Goal: Find specific fact: Find specific fact

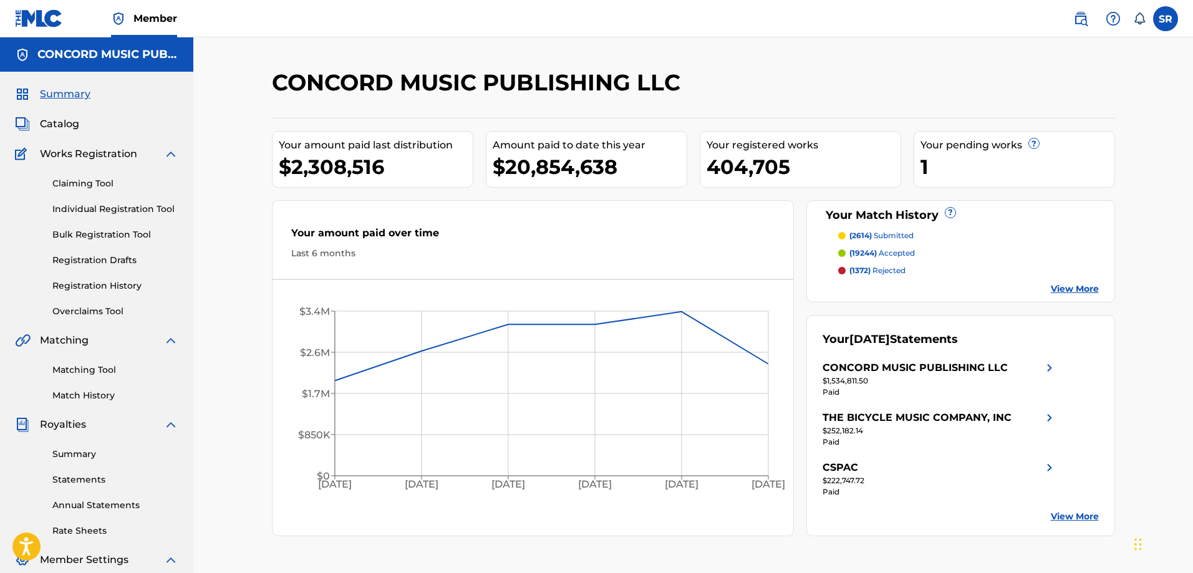
click at [1084, 16] on img at bounding box center [1080, 18] width 15 height 15
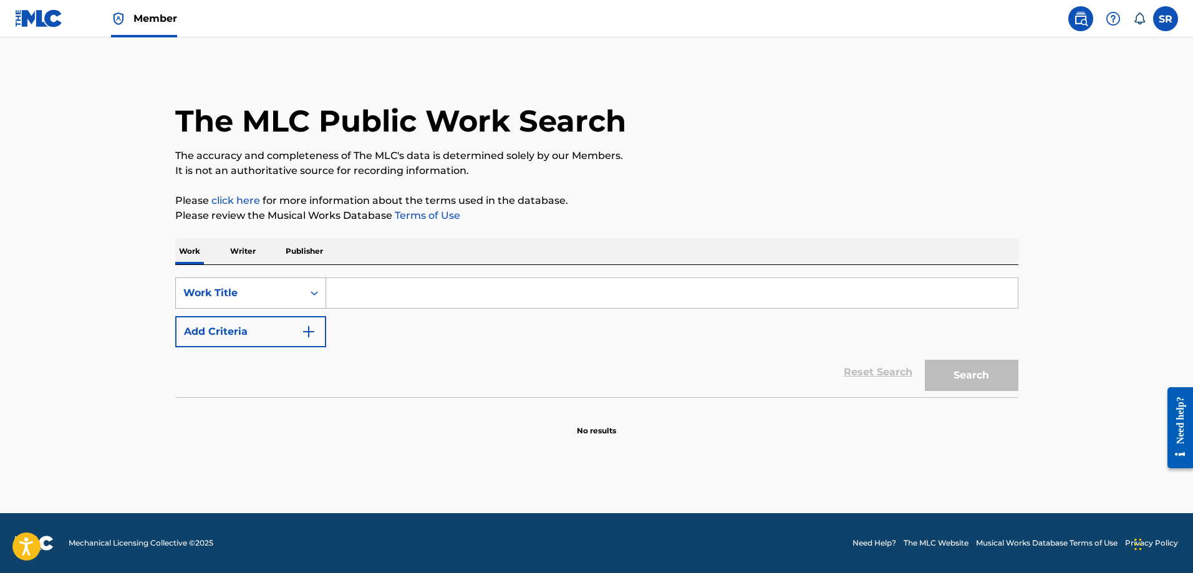
click at [303, 296] on div "Search Form" at bounding box center [314, 293] width 22 height 22
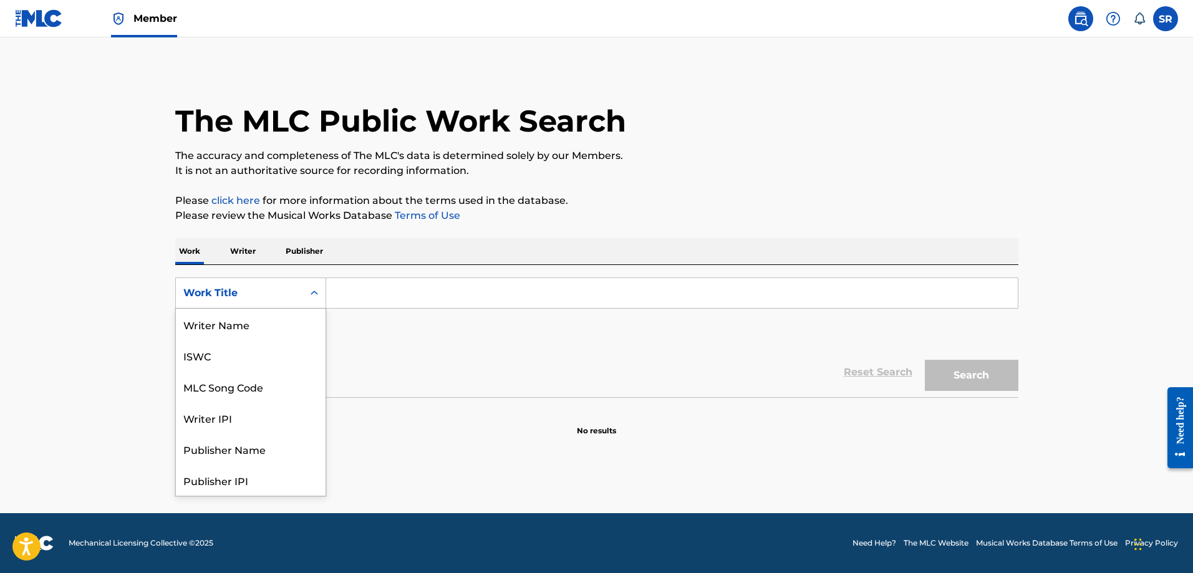
scroll to position [62, 0]
drag, startPoint x: 239, startPoint y: 332, endPoint x: 284, endPoint y: 312, distance: 49.7
click at [239, 330] on div "MLC Song Code" at bounding box center [251, 324] width 150 height 31
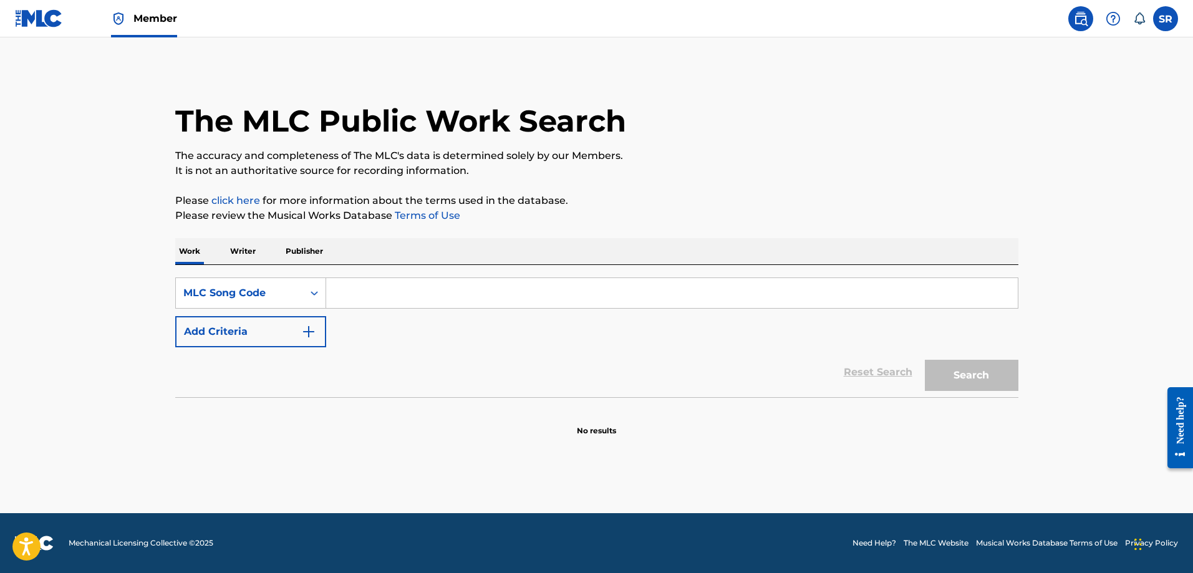
paste input "H57687"
type input "H57687"
click at [971, 380] on button "Search" at bounding box center [972, 375] width 94 height 31
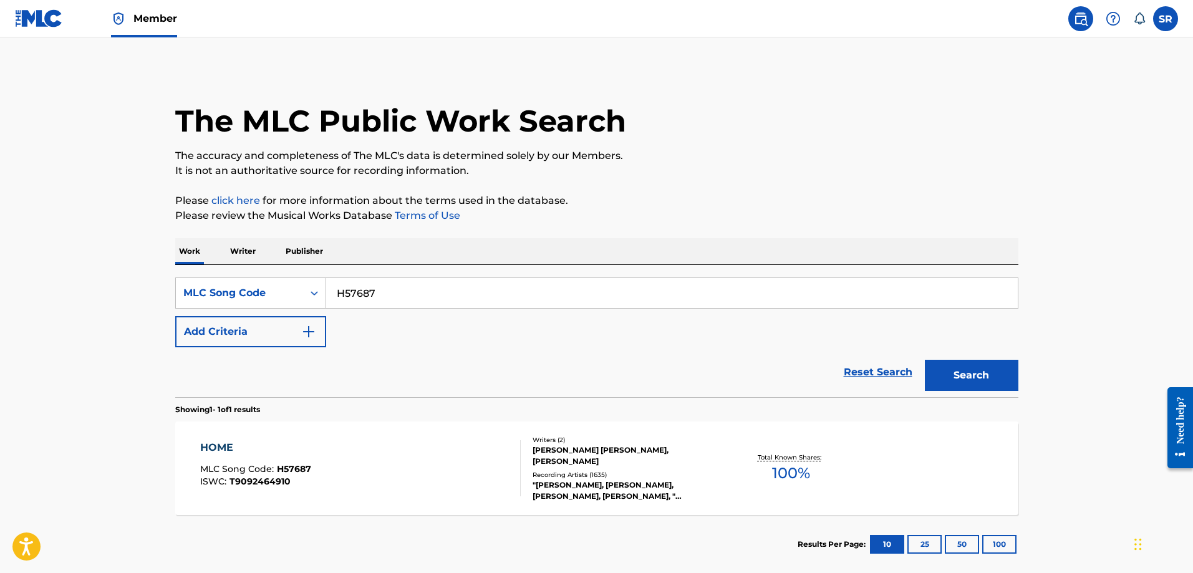
click at [380, 458] on div "HOME MLC Song Code : H57687 ISWC : T9092464910" at bounding box center [360, 468] width 320 height 56
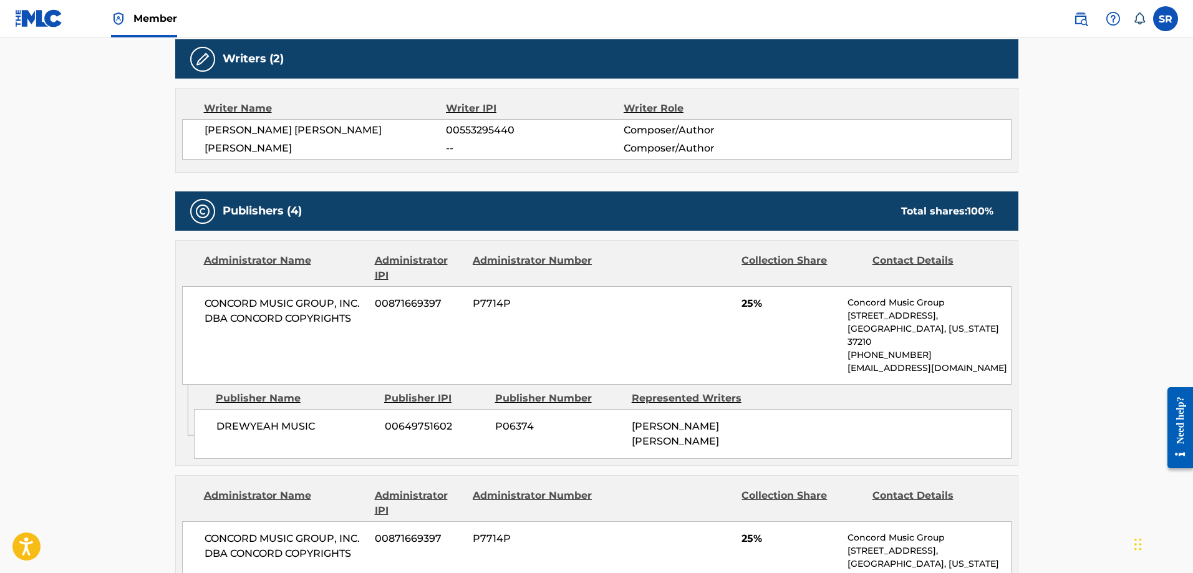
click at [112, 385] on main "< Back to public search results Copy work link HOME Work Detail Member Work Ide…" at bounding box center [596, 497] width 1193 height 1917
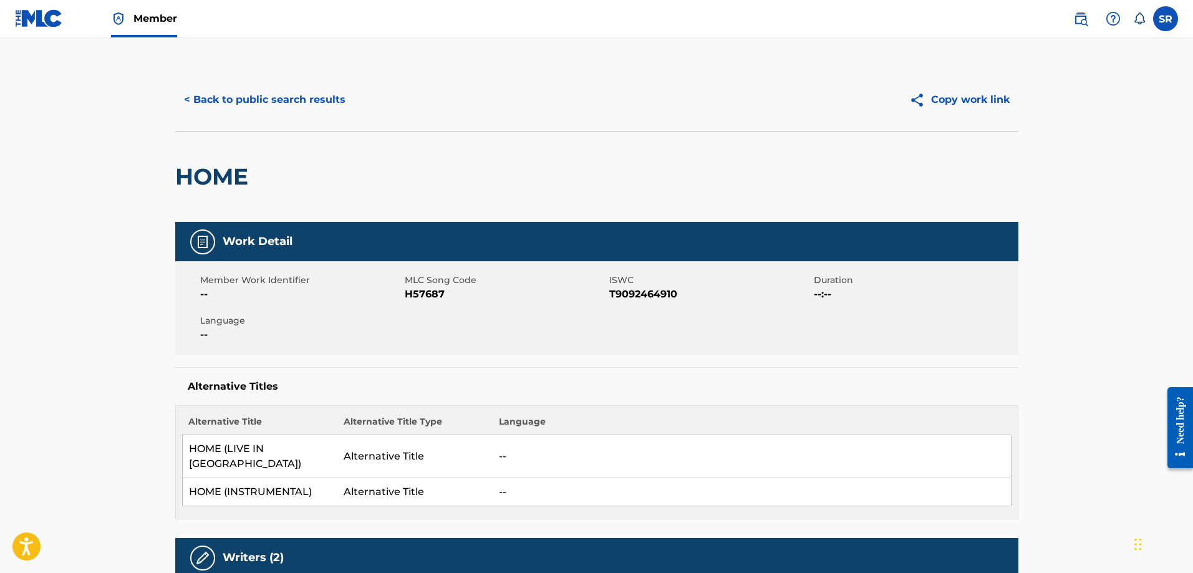
click at [418, 294] on span "H57687" at bounding box center [505, 294] width 201 height 15
copy span "H57687"
